Goal: Transaction & Acquisition: Subscribe to service/newsletter

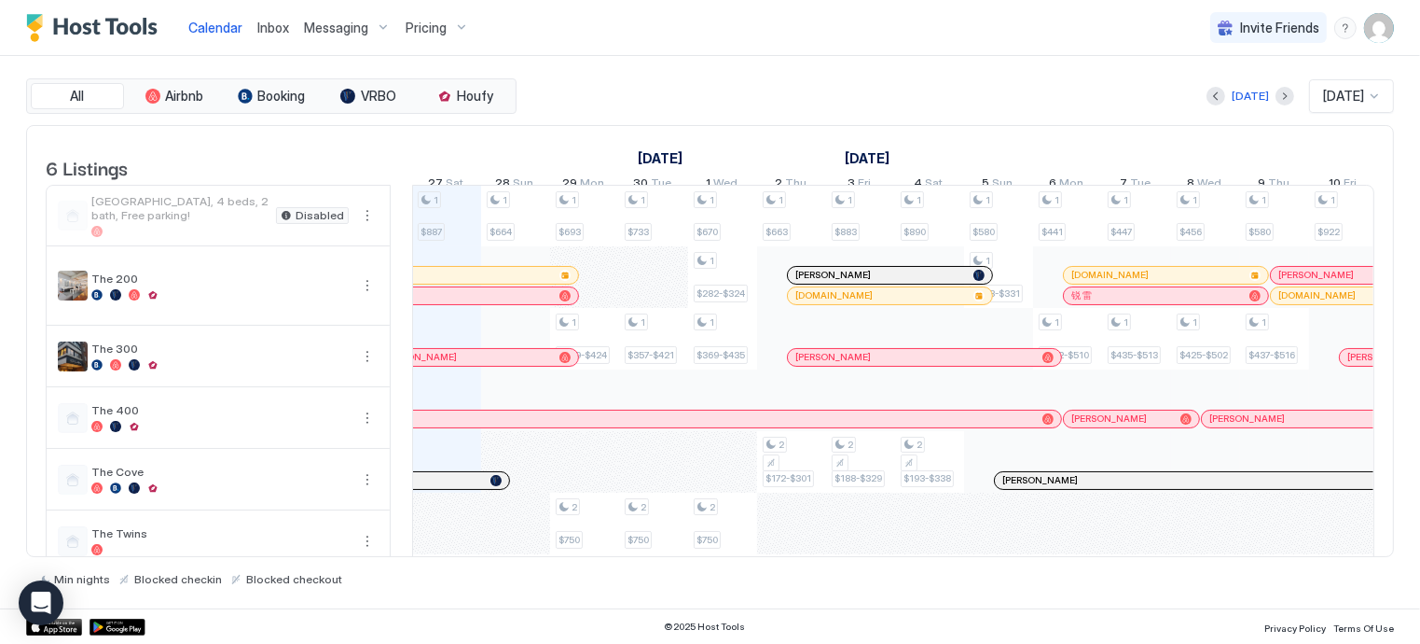
scroll to position [0, 1036]
click at [450, 30] on div "Pricing" at bounding box center [437, 28] width 78 height 32
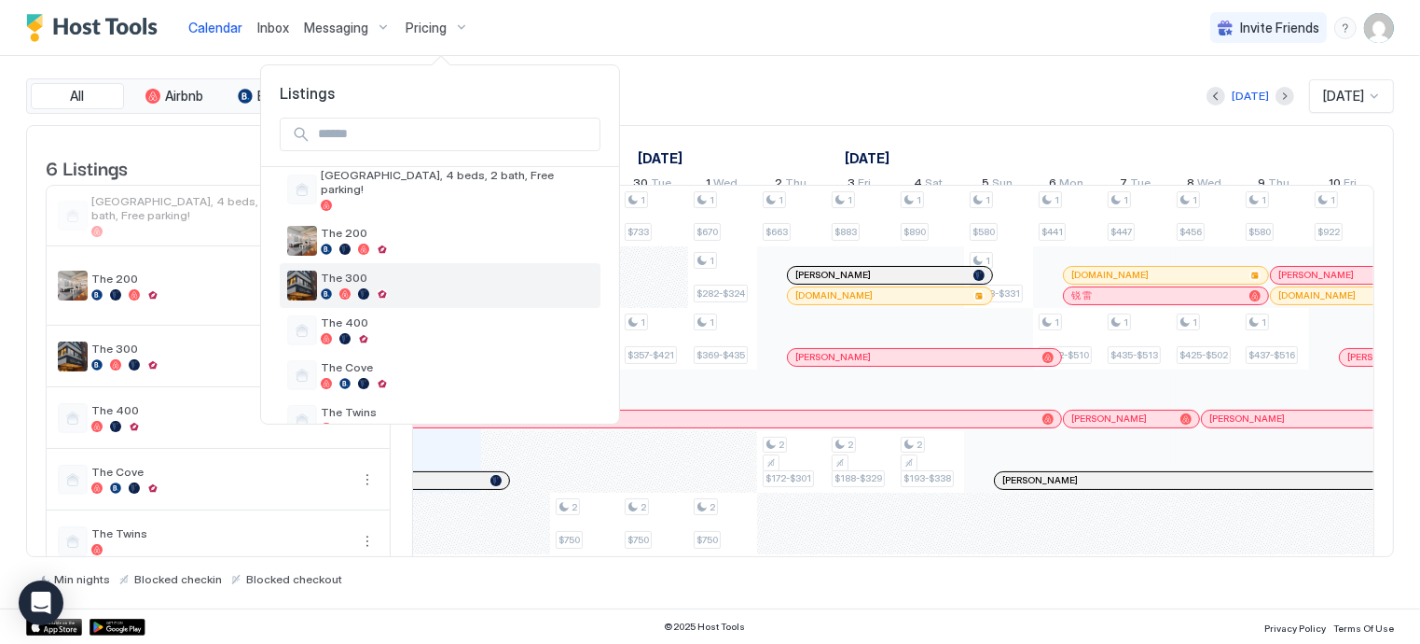
scroll to position [86, 0]
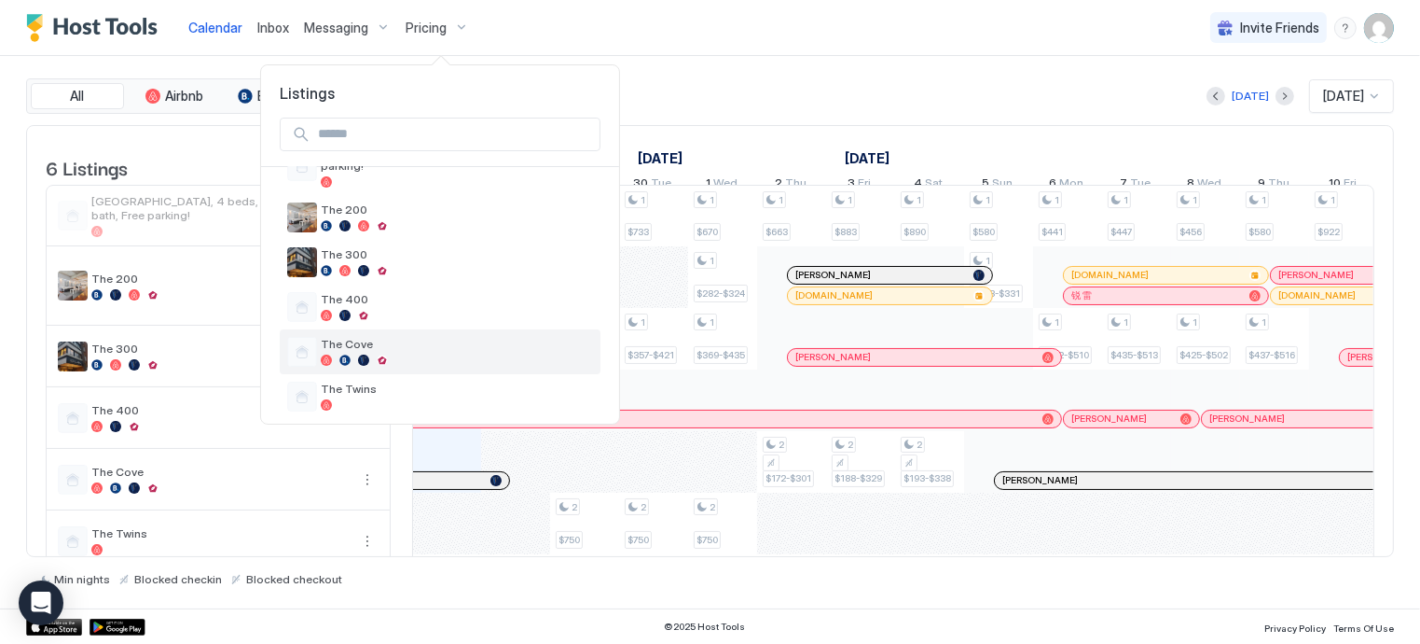
click at [353, 337] on span "The Cove" at bounding box center [457, 344] width 272 height 14
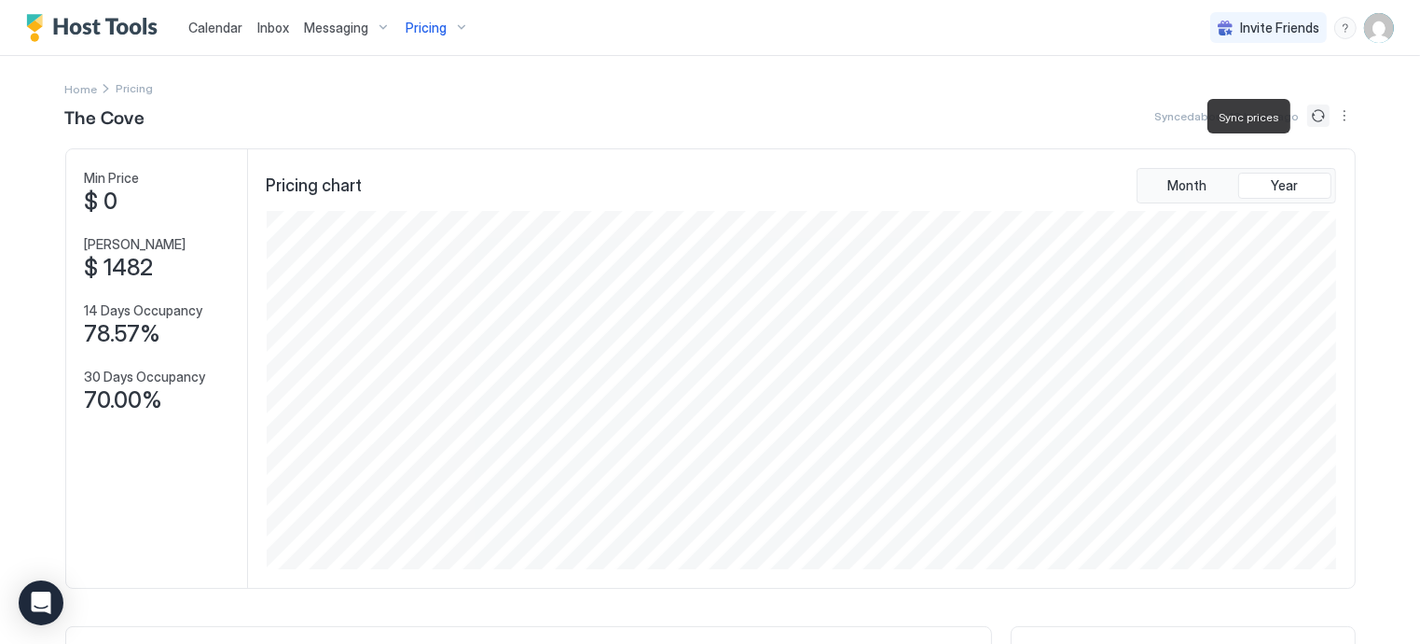
click at [1313, 116] on button "Sync prices" at bounding box center [1319, 115] width 22 height 22
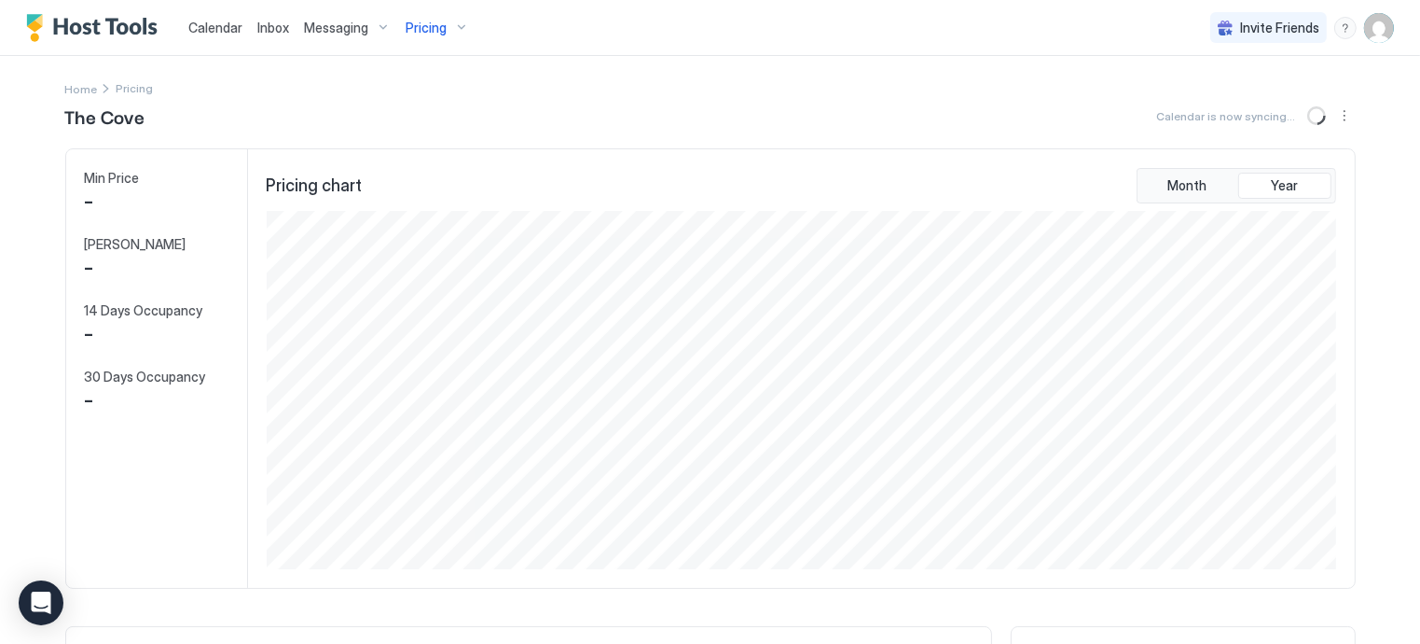
scroll to position [358, 1074]
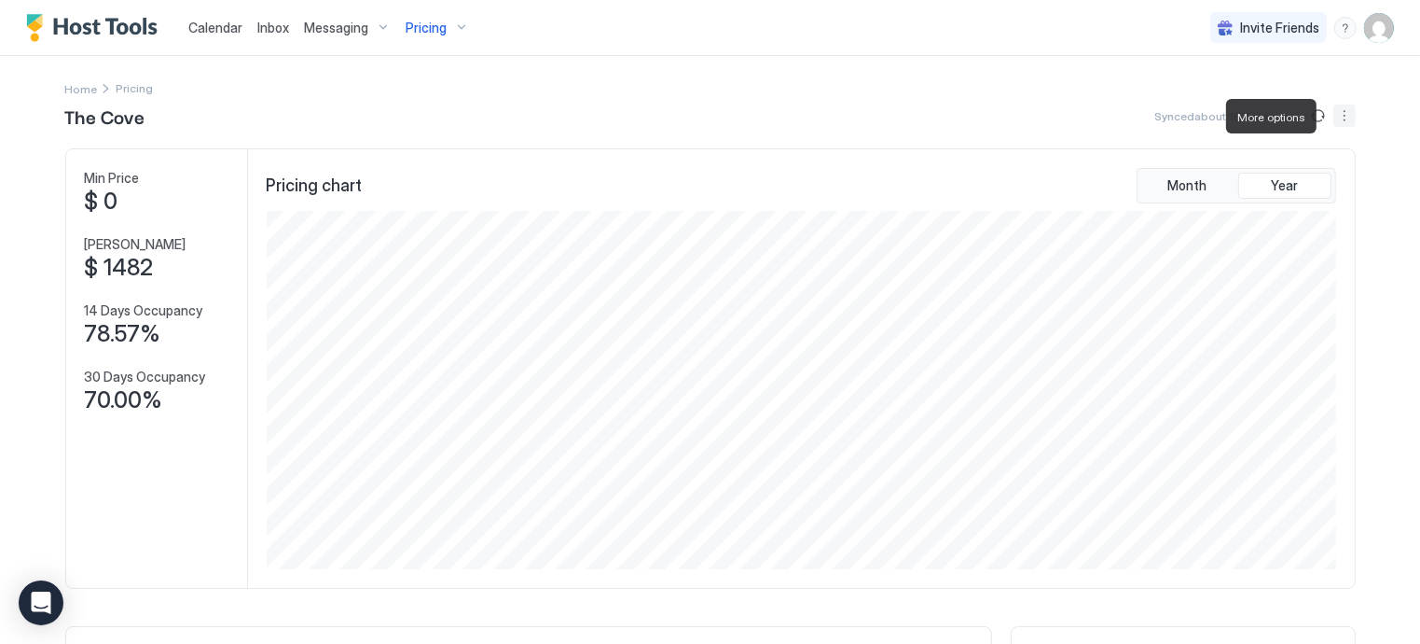
click at [1334, 116] on button "More options" at bounding box center [1345, 115] width 22 height 22
click at [1309, 111] on div at bounding box center [710, 322] width 1420 height 644
click at [1309, 111] on button "Sync prices" at bounding box center [1319, 115] width 22 height 22
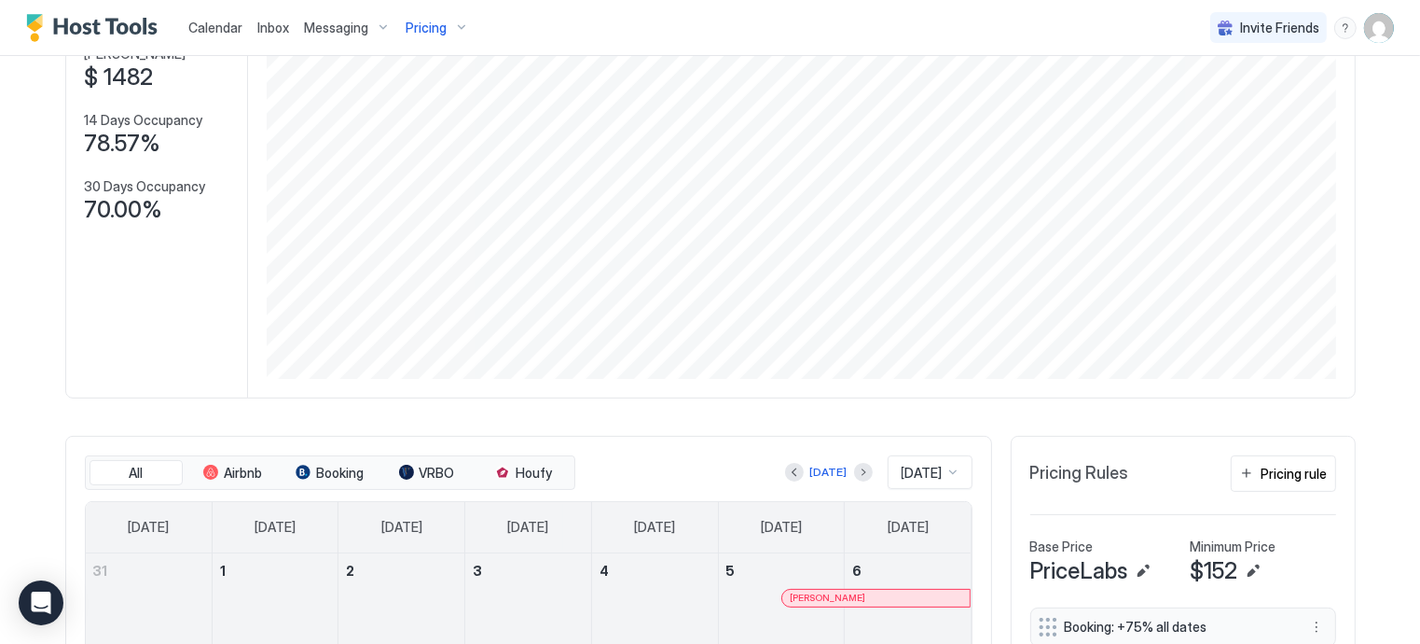
scroll to position [329, 0]
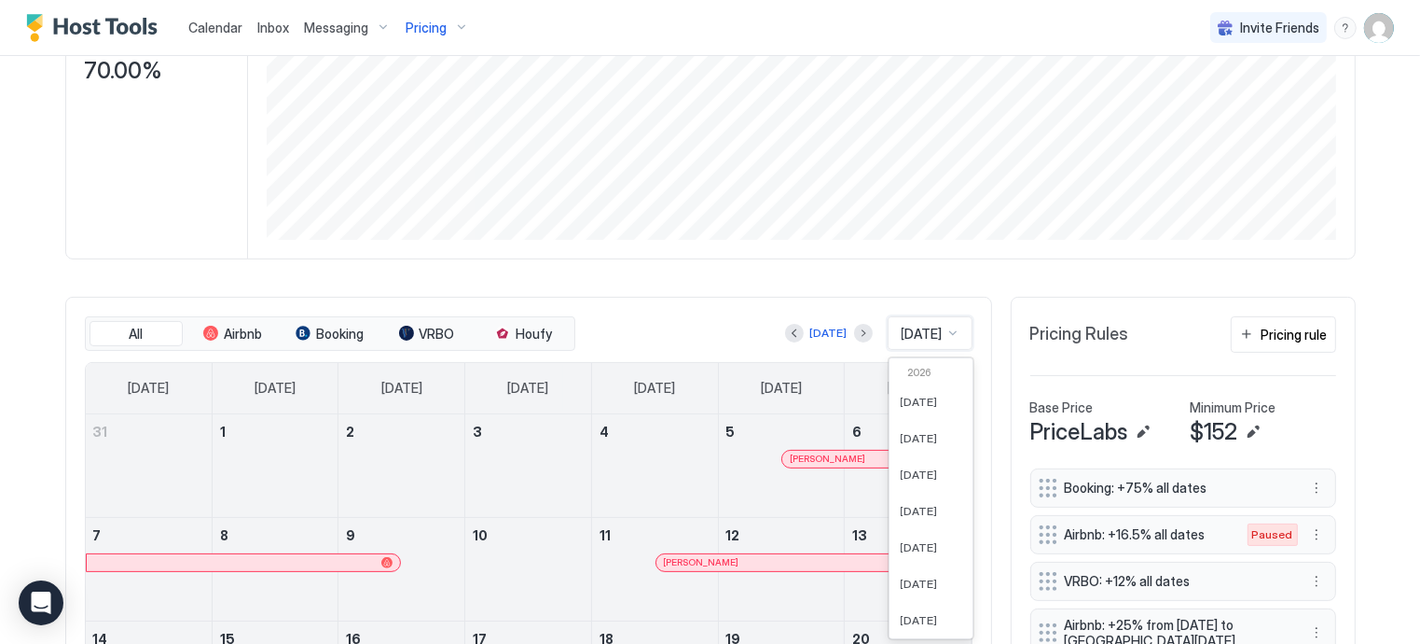
click at [936, 350] on div "61 results available. Use Up and Down to choose options, press Enter to select …" at bounding box center [930, 333] width 85 height 34
click at [901, 564] on span "Dec 2025" at bounding box center [919, 568] width 37 height 14
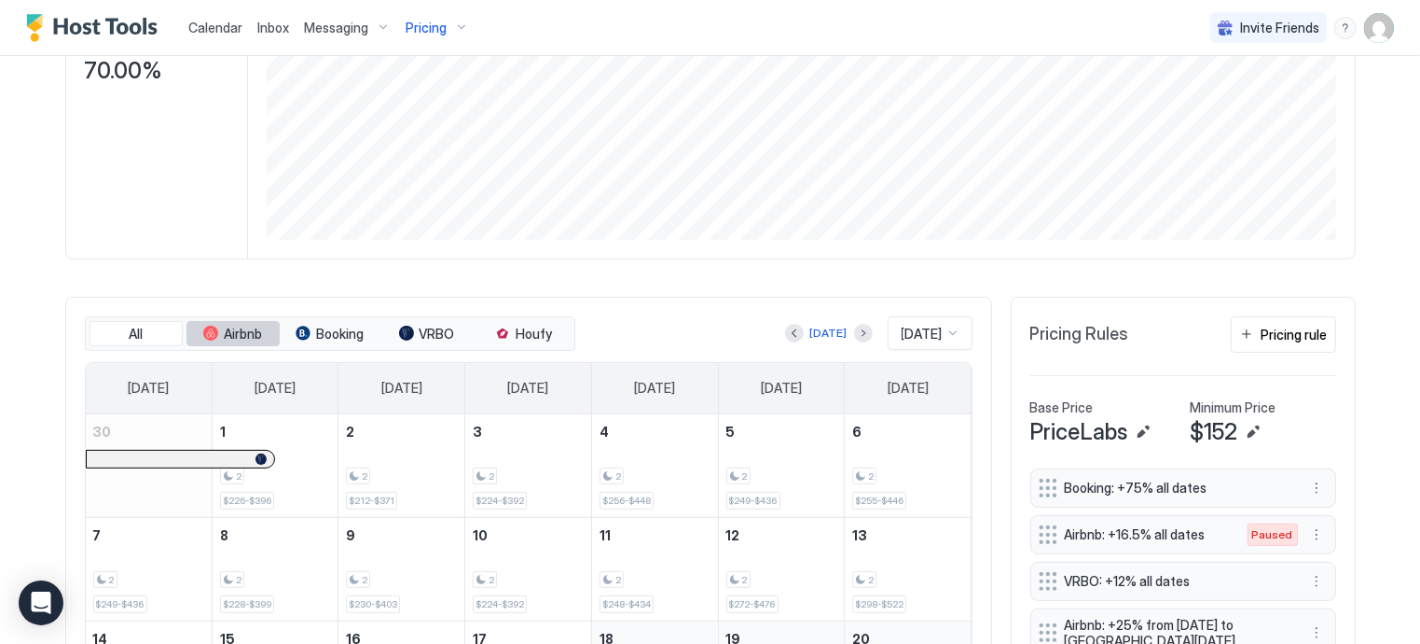
click at [225, 327] on span "Airbnb" at bounding box center [243, 334] width 38 height 17
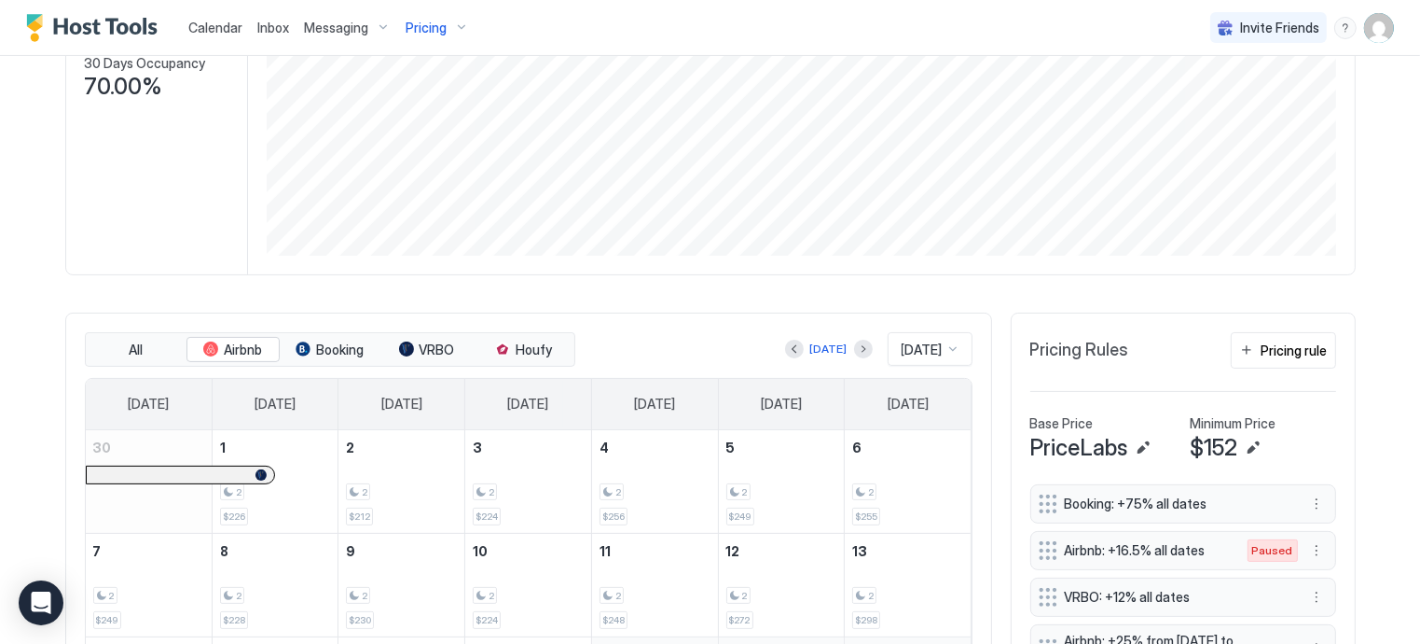
scroll to position [317, 0]
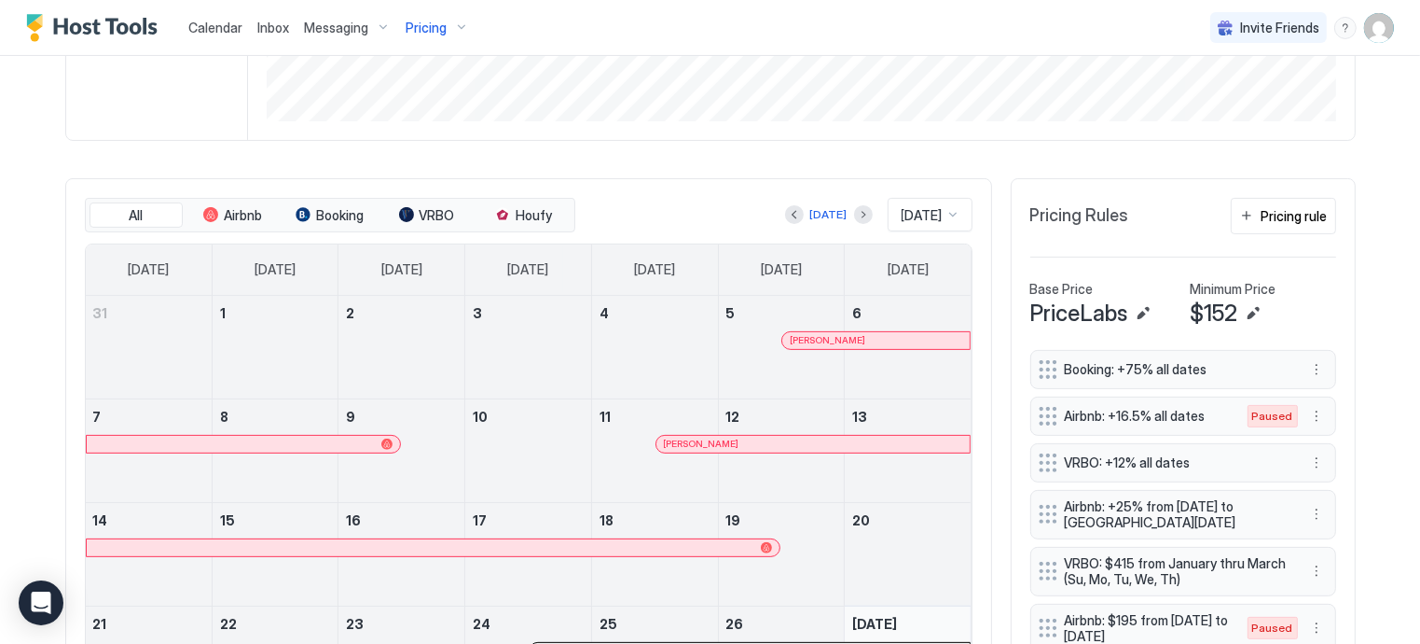
scroll to position [492, 0]
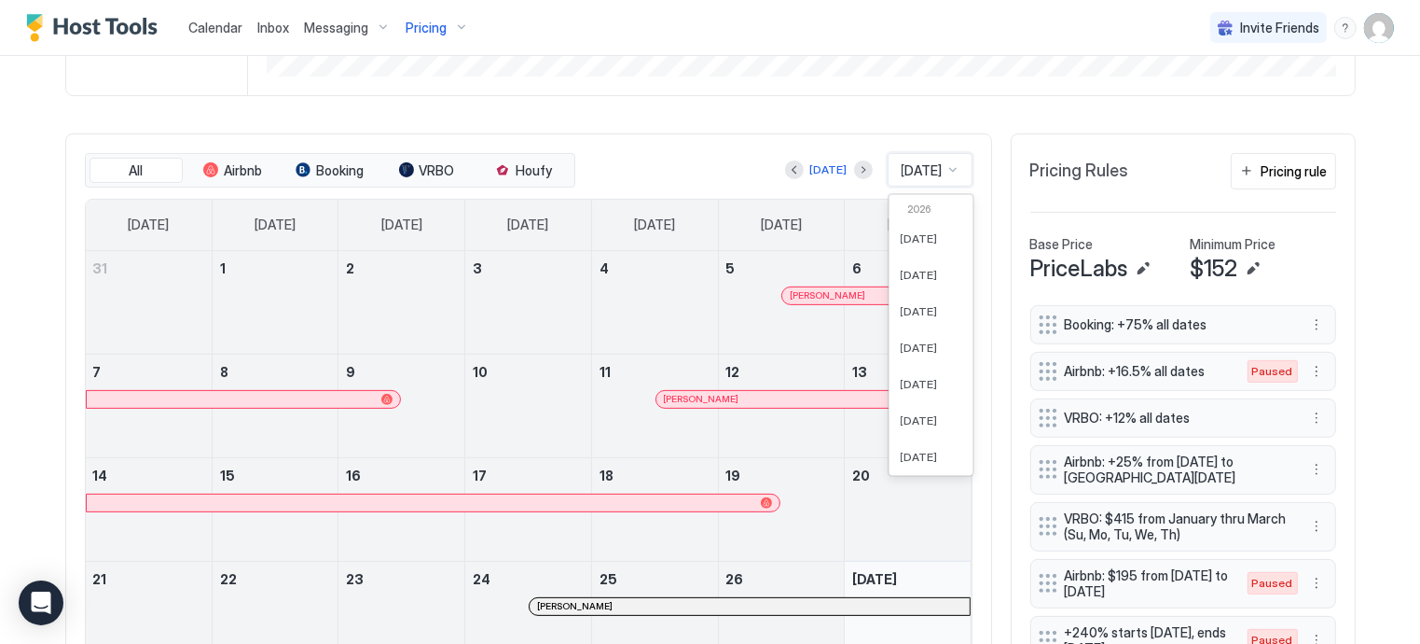
click at [902, 171] on span "[DATE]" at bounding box center [922, 170] width 41 height 17
click at [901, 365] on span "Dec 2025" at bounding box center [919, 363] width 37 height 14
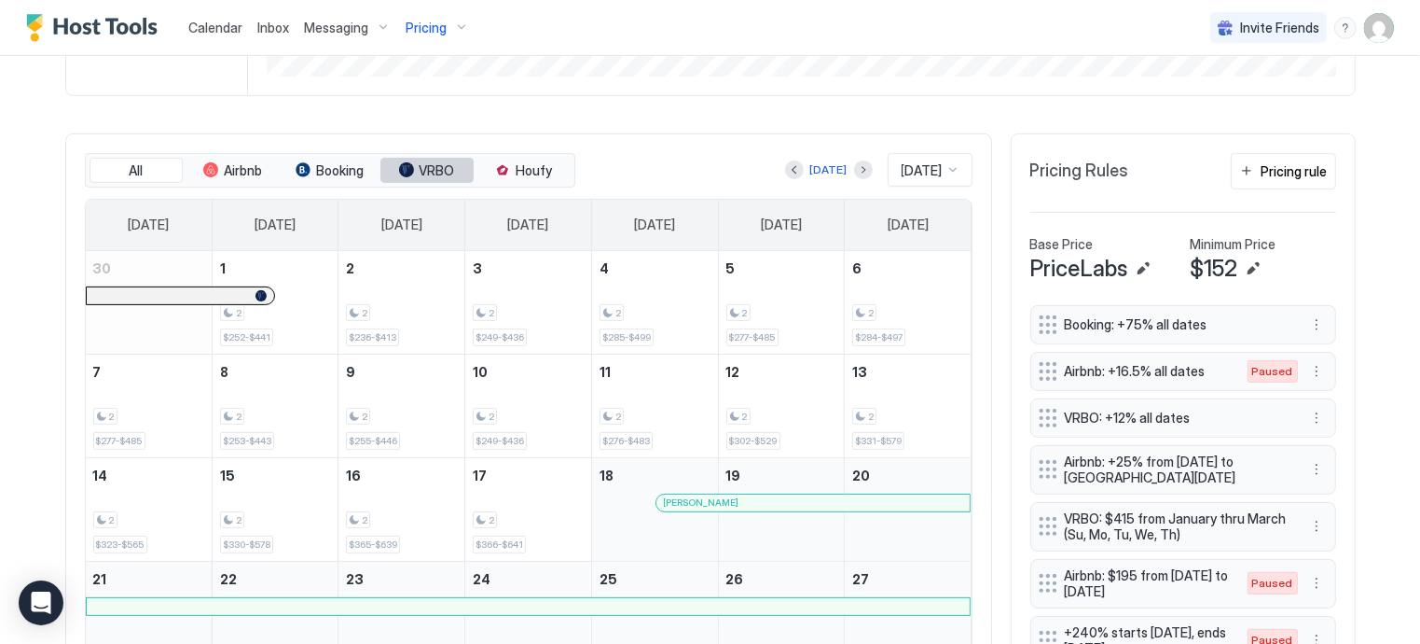
click at [429, 174] on span "VRBO" at bounding box center [437, 170] width 35 height 17
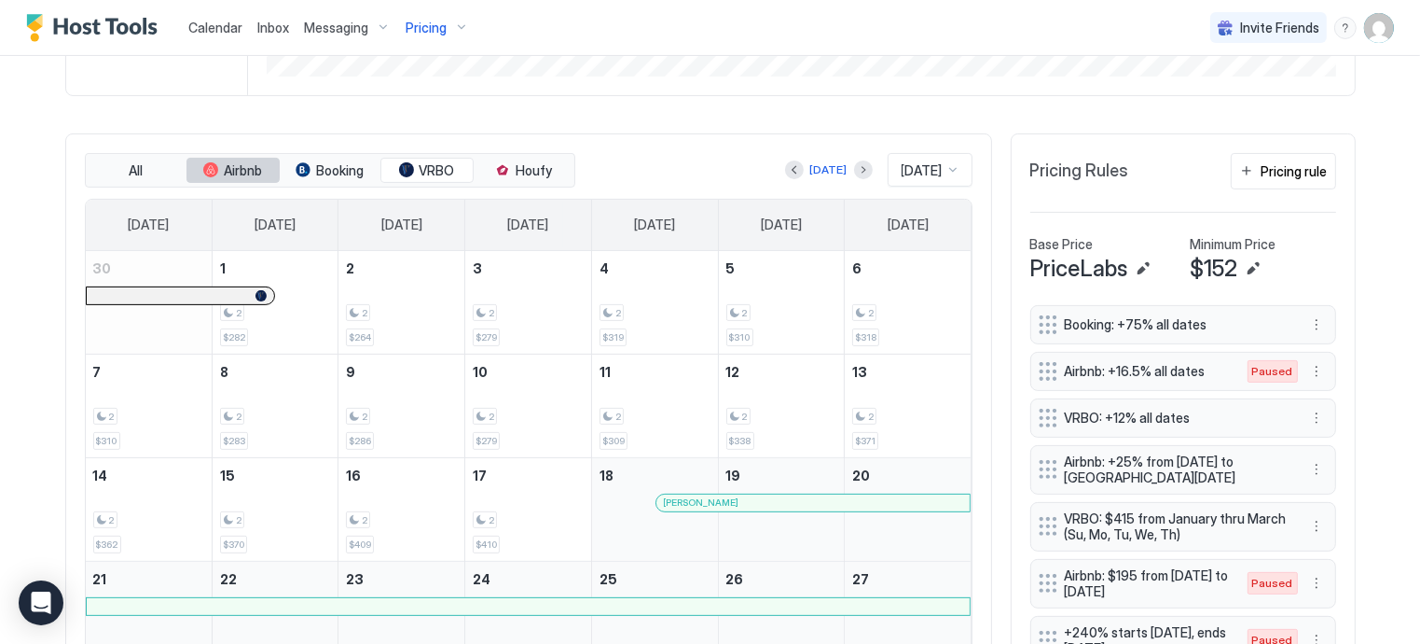
click at [213, 167] on button "Airbnb" at bounding box center [233, 171] width 93 height 26
